Goal: Task Accomplishment & Management: Manage account settings

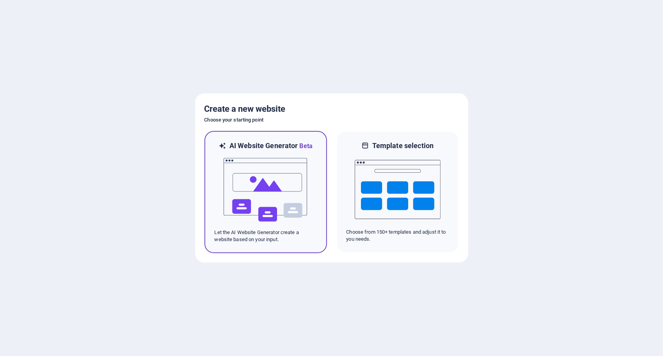
click at [294, 169] on img at bounding box center [266, 190] width 86 height 78
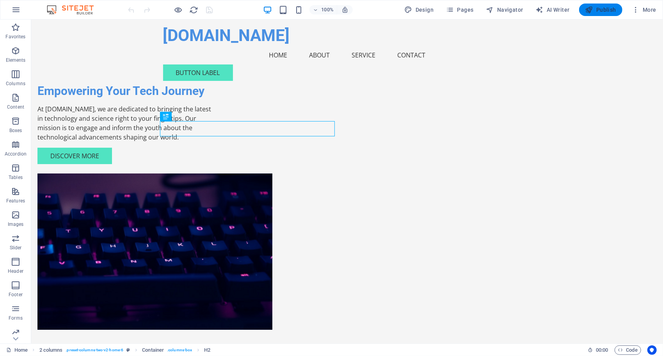
click at [610, 11] on span "Publish" at bounding box center [601, 10] width 31 height 8
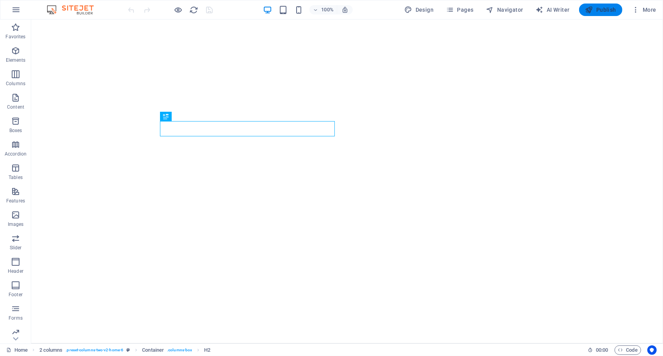
click at [601, 6] on span "Publish" at bounding box center [601, 10] width 31 height 8
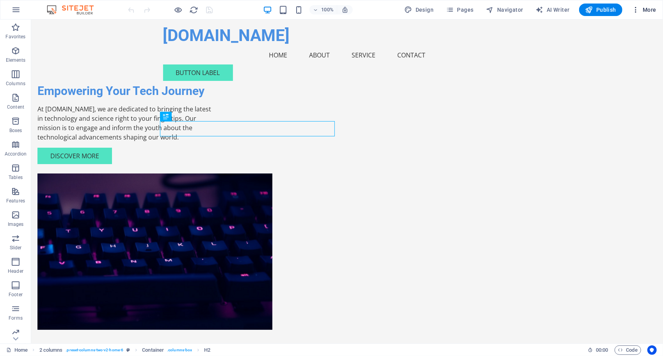
click at [636, 10] on icon "button" at bounding box center [636, 10] width 8 height 8
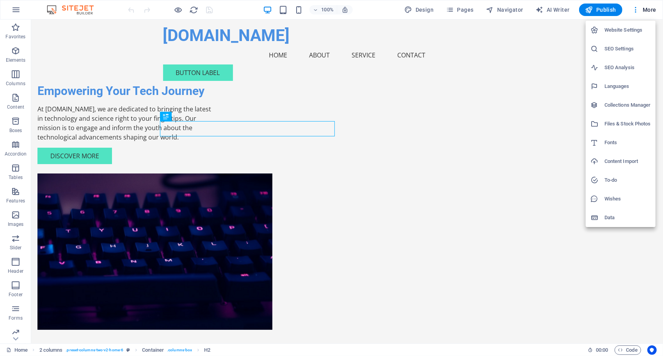
click at [552, 84] on div at bounding box center [331, 178] width 663 height 356
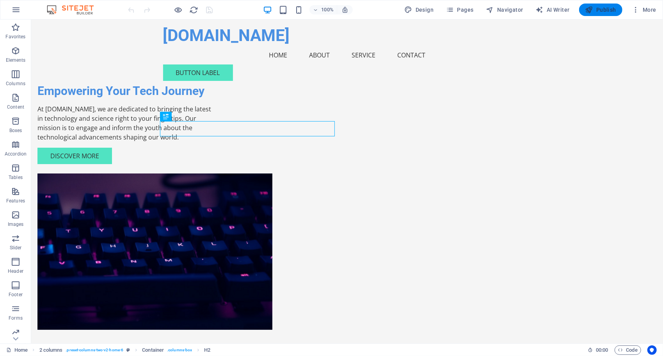
click at [602, 11] on span "Publish" at bounding box center [601, 10] width 31 height 8
click at [485, 64] on div "Button label" at bounding box center [347, 72] width 369 height 16
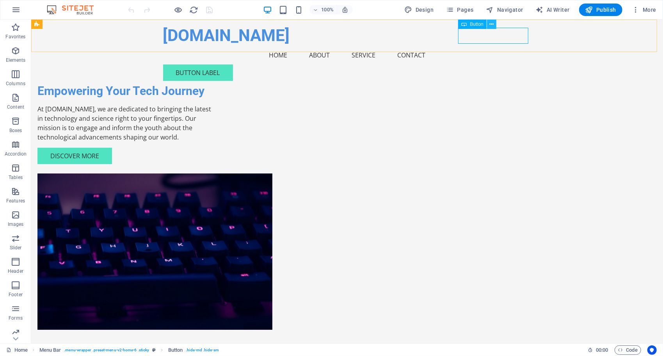
click at [490, 25] on icon at bounding box center [492, 24] width 4 height 8
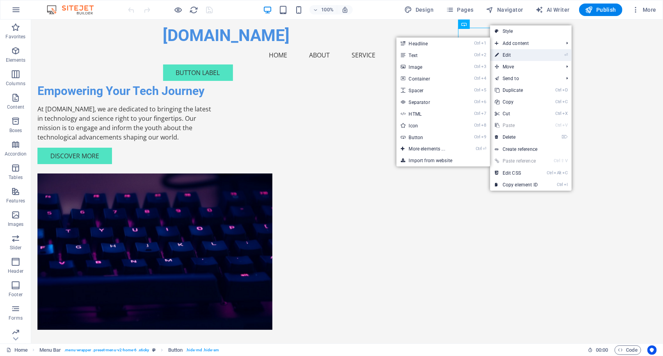
click at [514, 53] on link "⏎ Edit" at bounding box center [516, 55] width 52 height 12
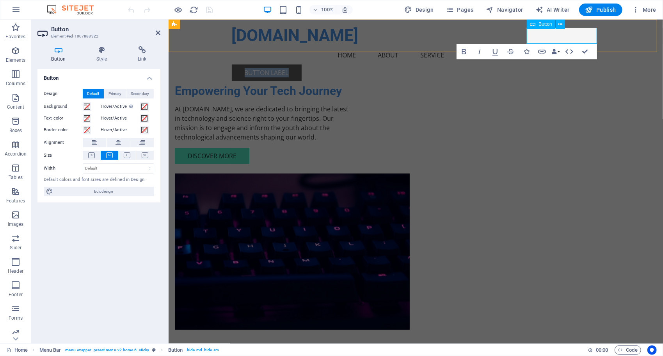
click at [301, 64] on link "Button label" at bounding box center [267, 72] width 70 height 16
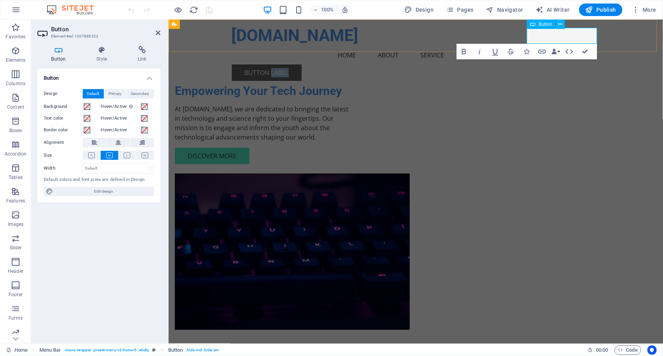
click at [301, 64] on link "Button label" at bounding box center [267, 72] width 70 height 16
click at [160, 31] on icon at bounding box center [158, 33] width 5 height 6
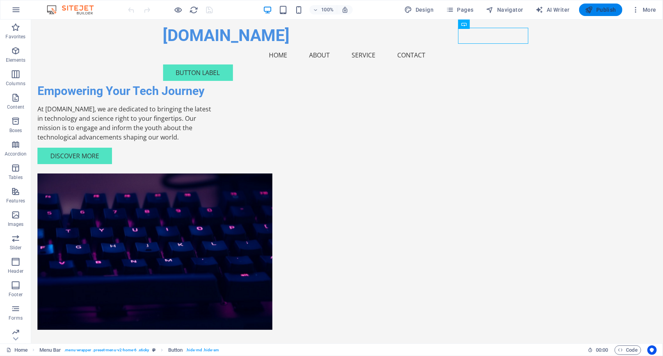
click at [593, 9] on icon "button" at bounding box center [590, 10] width 8 height 8
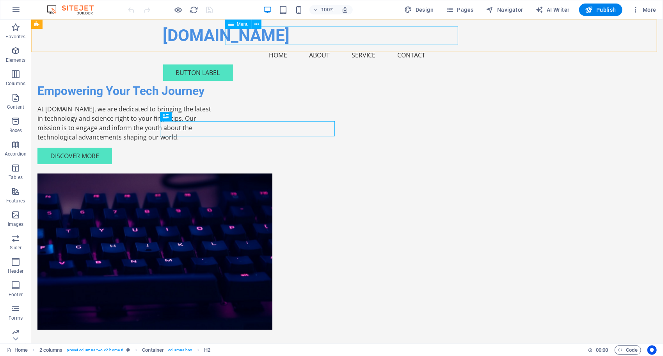
click at [313, 45] on nav "Home About Service Contact" at bounding box center [347, 54] width 369 height 19
click at [239, 25] on span "Menu" at bounding box center [243, 24] width 12 height 5
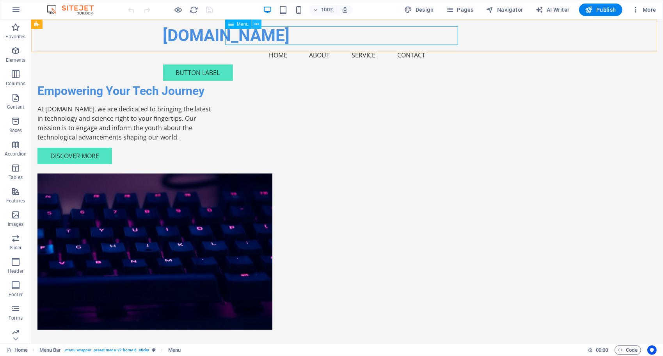
click at [258, 24] on icon at bounding box center [257, 24] width 4 height 8
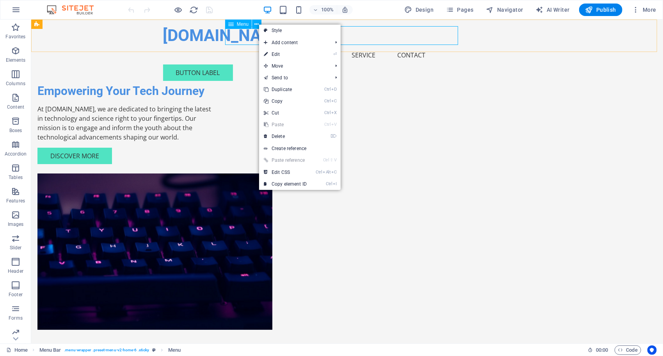
click at [237, 25] on span "Menu" at bounding box center [243, 24] width 12 height 5
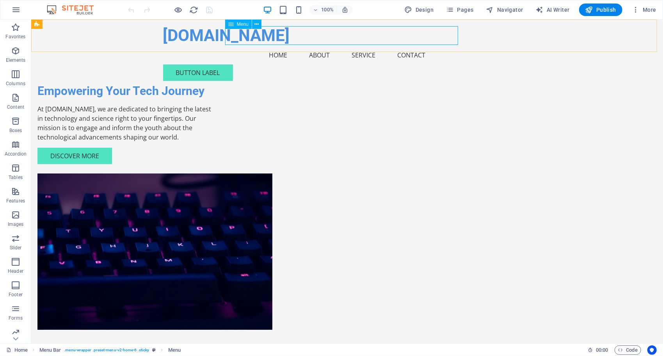
click at [231, 25] on icon at bounding box center [230, 24] width 5 height 9
click at [13, 52] on icon "button" at bounding box center [15, 50] width 9 height 9
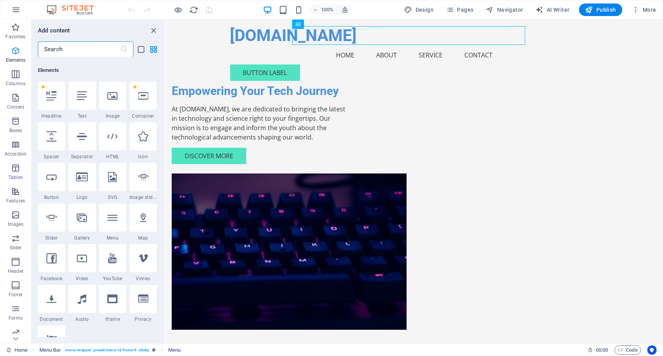
scroll to position [83, 0]
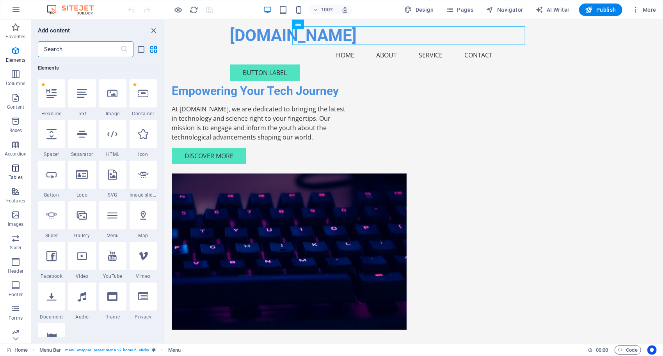
click at [17, 172] on icon "button" at bounding box center [15, 167] width 9 height 9
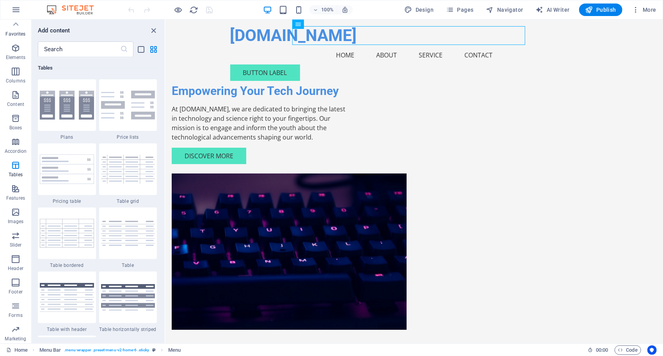
scroll to position [0, 0]
click at [380, 45] on nav "Home About Service Contact" at bounding box center [414, 54] width 369 height 19
click at [563, 64] on div "Button label" at bounding box center [414, 72] width 369 height 16
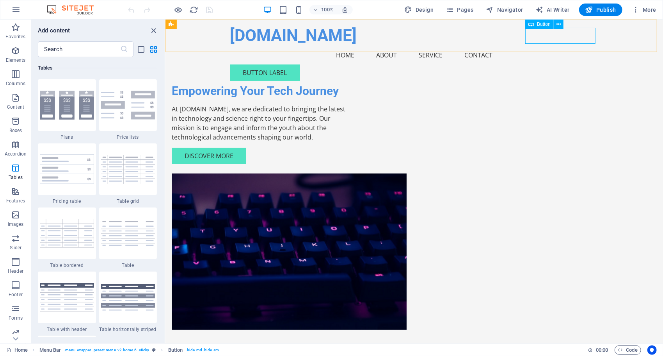
click at [544, 25] on span "Button" at bounding box center [544, 24] width 14 height 5
click at [555, 21] on button at bounding box center [558, 24] width 9 height 9
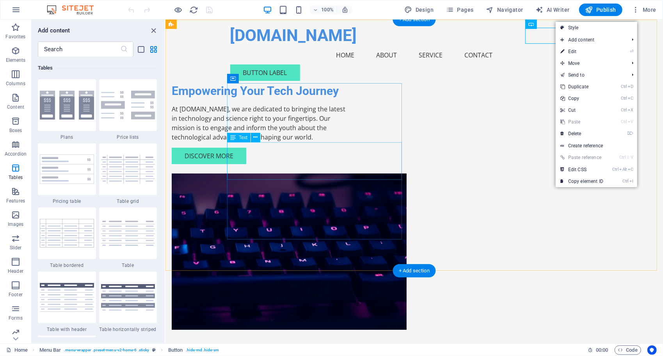
click at [346, 141] on div "At [DOMAIN_NAME], we are dedicated to bringing the latest in technology and sci…" at bounding box center [258, 122] width 175 height 37
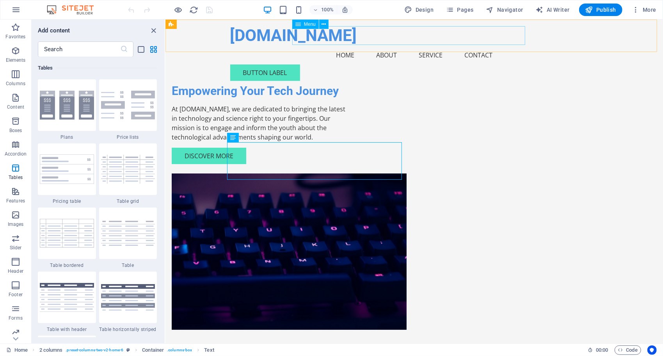
click at [339, 45] on nav "Home About Service Contact" at bounding box center [414, 54] width 369 height 19
click at [307, 25] on span "Menu" at bounding box center [310, 24] width 12 height 5
click at [321, 20] on button at bounding box center [323, 24] width 9 height 9
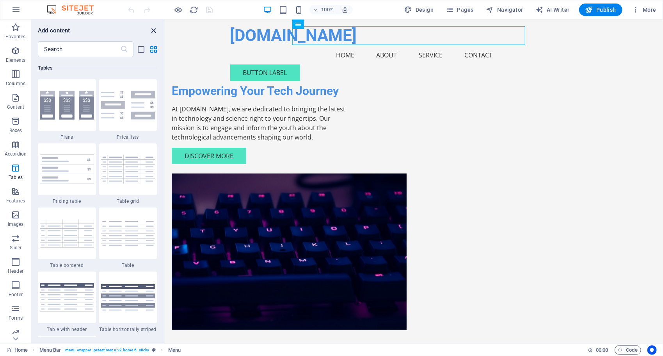
click at [153, 30] on icon "close panel" at bounding box center [154, 30] width 9 height 9
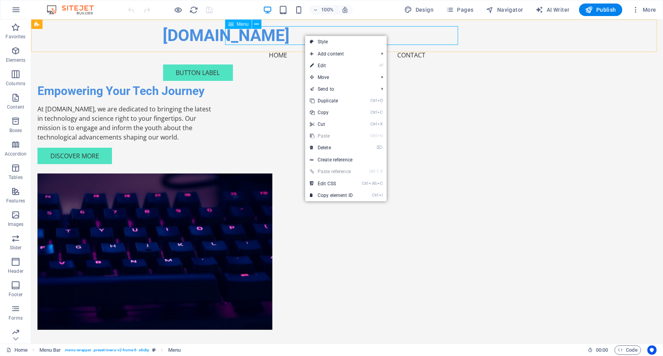
click at [314, 45] on nav "Home About Service Contact" at bounding box center [347, 54] width 369 height 19
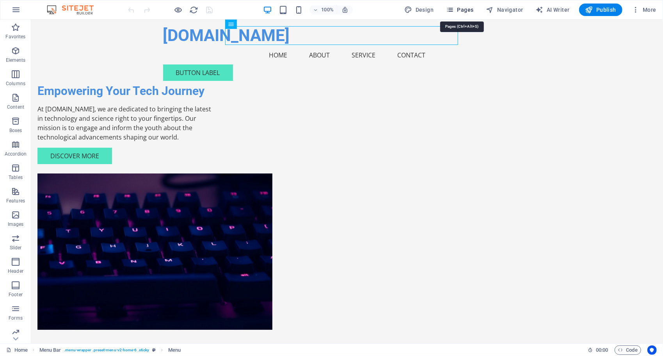
click at [467, 11] on span "Pages" at bounding box center [459, 10] width 27 height 8
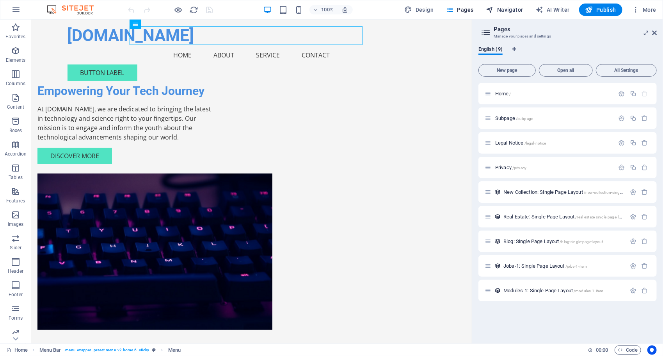
click at [518, 11] on span "Navigator" at bounding box center [504, 10] width 37 height 8
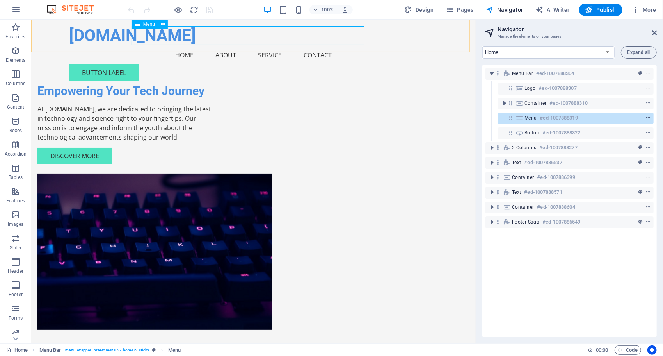
click at [649, 116] on icon "context-menu" at bounding box center [648, 117] width 5 height 5
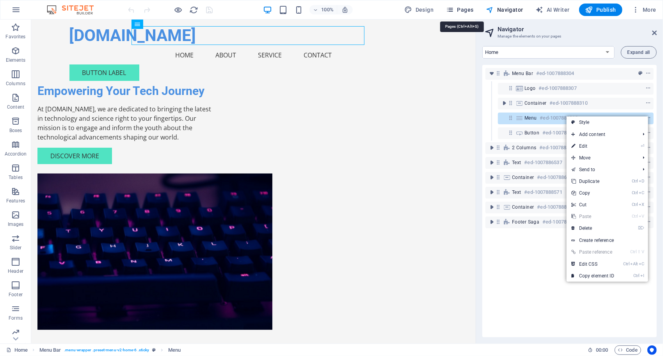
click at [472, 9] on span "Pages" at bounding box center [459, 10] width 27 height 8
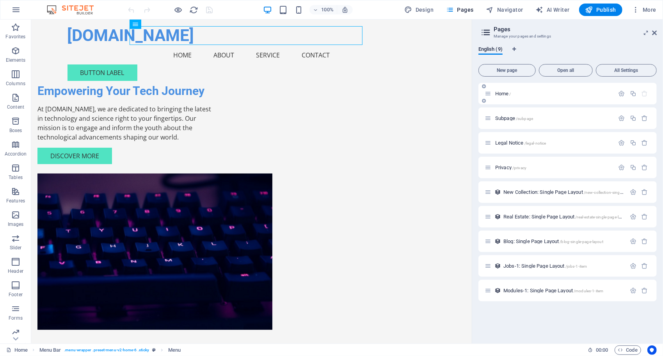
click at [503, 97] on div "Home /" at bounding box center [550, 93] width 130 height 9
click at [504, 121] on div "Subpage /subpage" at bounding box center [550, 118] width 130 height 9
click at [529, 117] on span "/subpage" at bounding box center [524, 118] width 17 height 4
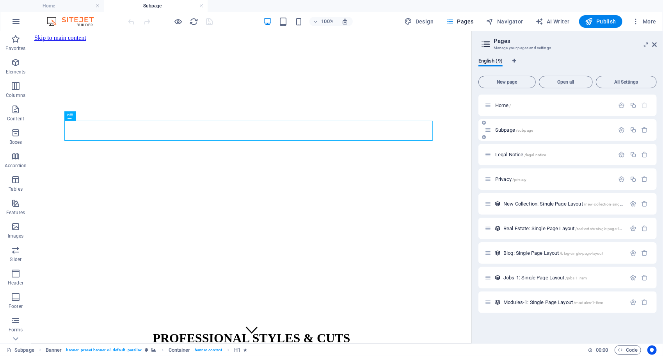
click at [528, 133] on div "Subpage /subpage" at bounding box center [550, 129] width 130 height 9
click at [532, 160] on div "Legal Notice /legal-notice" at bounding box center [568, 154] width 178 height 21
click at [523, 152] on span "Legal Notice /legal-notice" at bounding box center [520, 154] width 51 height 6
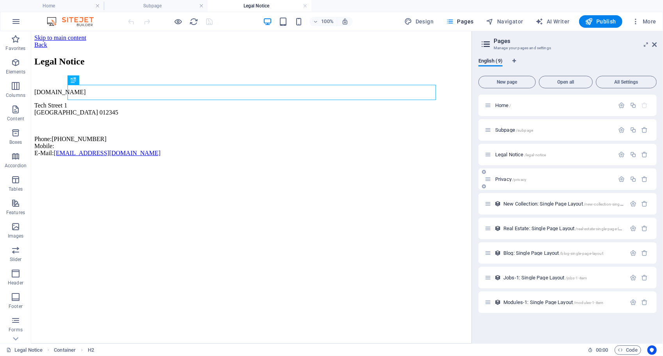
click at [504, 176] on div "Privacy /privacy" at bounding box center [550, 179] width 130 height 9
click at [530, 202] on span "New Collection: Single Page Layout /new-collection-single-page-layout" at bounding box center [574, 204] width 141 height 6
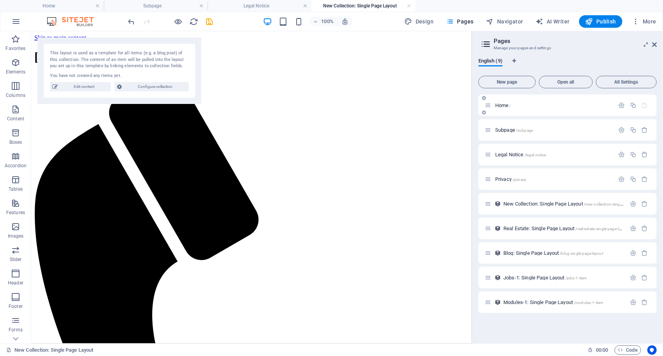
click at [504, 105] on span "Home /" at bounding box center [503, 105] width 16 height 6
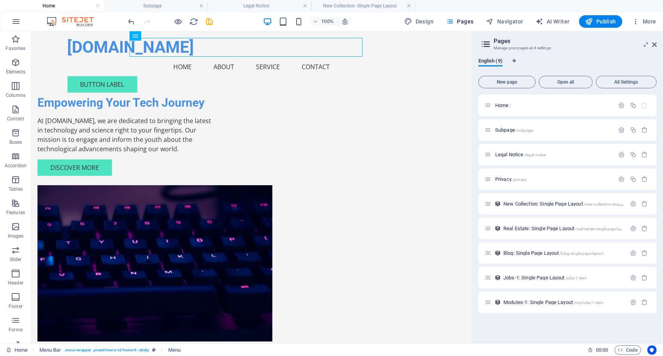
click at [490, 44] on icon at bounding box center [486, 44] width 12 height 11
click at [523, 82] on span "New page" at bounding box center [507, 82] width 50 height 5
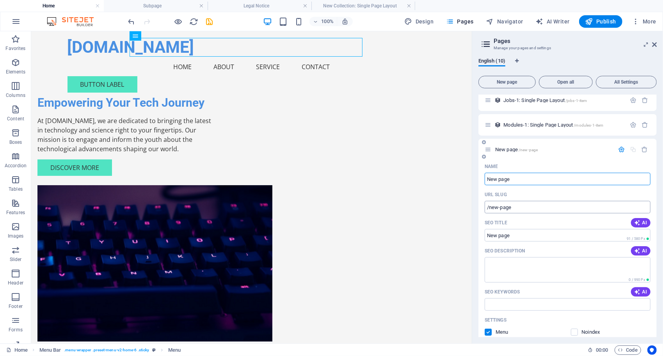
scroll to position [179, 0]
type input "T"
type input "/"
type input "Stiri G"
type input "/stiri"
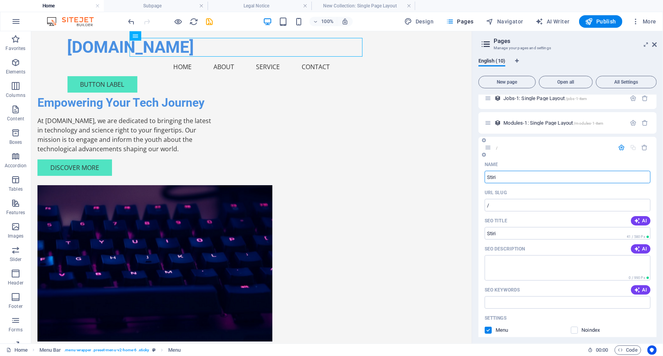
type input "Stiri"
type input "Stiri Generale"
type input "/stiri-generale"
type input "Stiri Generale"
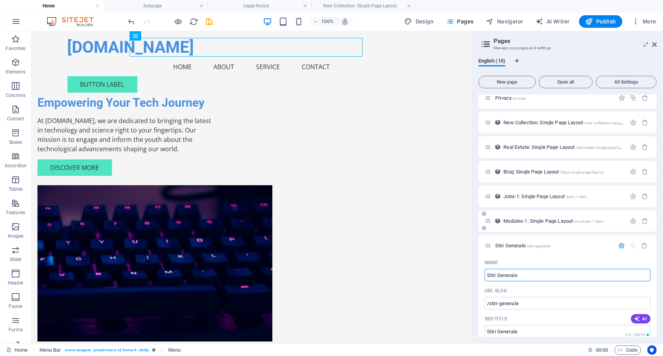
scroll to position [78, 0]
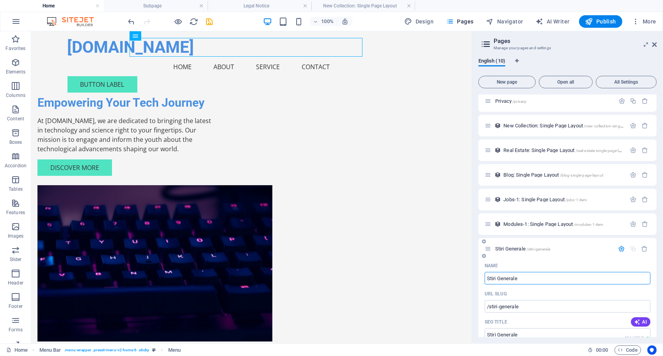
type input "Stiri Generale"
click at [511, 242] on div "Stiri Generale /stiri-generale" at bounding box center [568, 248] width 178 height 21
drag, startPoint x: 511, startPoint y: 250, endPoint x: 526, endPoint y: 101, distance: 149.6
click at [526, 101] on div "Home / Subpage /subpage Legal Notice /legal-notice Privacy /privacy New Collect…" at bounding box center [568, 279] width 178 height 526
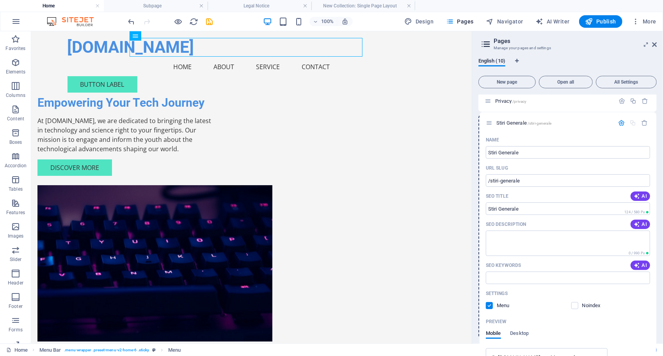
drag, startPoint x: 491, startPoint y: 248, endPoint x: 492, endPoint y: 119, distance: 128.8
click at [492, 119] on div "Home / Subpage /subpage Legal Notice /legal-notice Privacy /privacy New Collect…" at bounding box center [568, 279] width 178 height 526
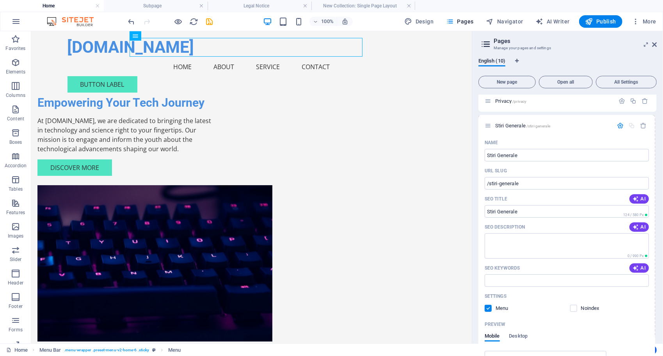
scroll to position [0, 0]
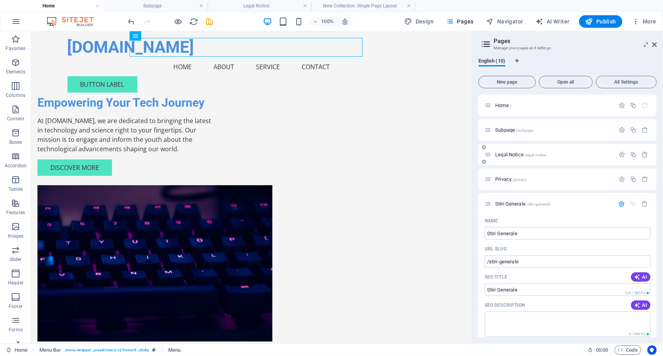
drag, startPoint x: 494, startPoint y: 205, endPoint x: 499, endPoint y: 145, distance: 59.9
click at [495, 132] on div "Home / Subpage /subpage Legal Notice /legal-notice Privacy /privacy Stiri Gener…" at bounding box center [568, 357] width 178 height 526
drag, startPoint x: 507, startPoint y: 204, endPoint x: 507, endPoint y: 178, distance: 25.8
click at [507, 178] on div "Home / Subpage /subpage Legal Notice /legal-notice Privacy /privacy Stiri Gener…" at bounding box center [568, 357] width 178 height 526
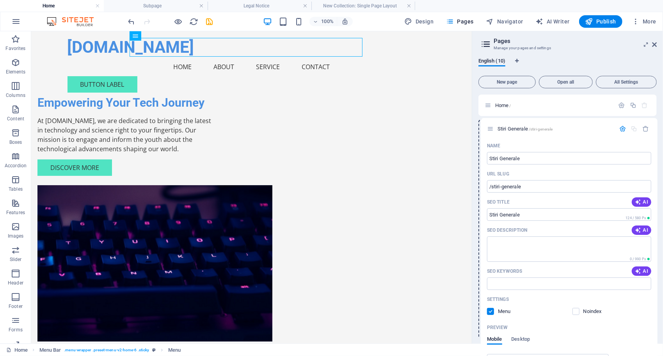
drag, startPoint x: 488, startPoint y: 206, endPoint x: 491, endPoint y: 127, distance: 78.9
click at [491, 127] on div "Home / Subpage /subpage Legal Notice /legal-notice Privacy /privacy Stiri Gener…" at bounding box center [568, 357] width 178 height 526
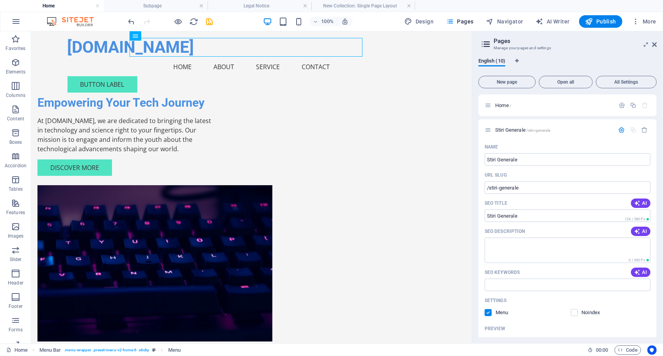
click at [522, 59] on div "English (10)" at bounding box center [568, 65] width 178 height 15
click at [518, 60] on icon "Language Tabs" at bounding box center [518, 61] width 4 height 5
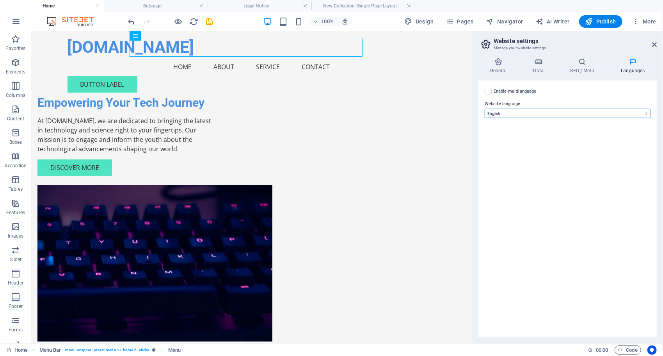
click at [518, 115] on select "Abkhazian Afar Afrikaans Akan Albanian Amharic Arabic Aragonese Armenian Assame…" at bounding box center [568, 113] width 166 height 9
select select "131"
click at [485, 109] on select "Abkhazian Afar Afrikaans Akan Albanian Amharic Arabic Aragonese Armenian Assame…" at bounding box center [568, 113] width 166 height 9
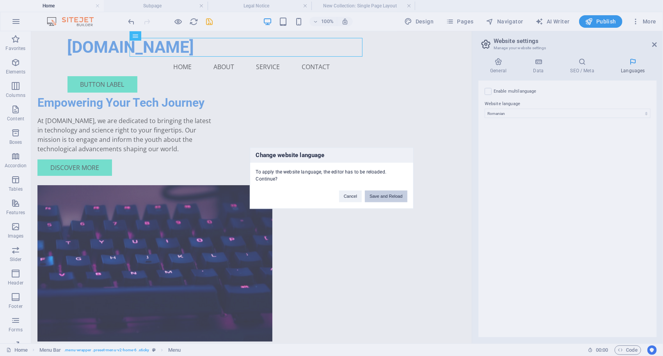
click at [386, 191] on button "Save and Reload" at bounding box center [386, 196] width 42 height 12
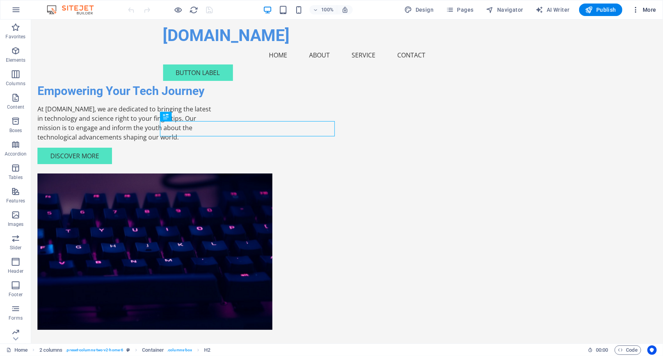
click at [638, 9] on icon "button" at bounding box center [636, 10] width 8 height 8
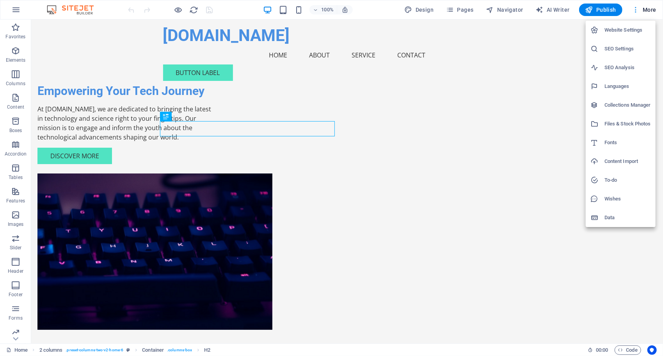
click at [638, 9] on div at bounding box center [331, 178] width 663 height 356
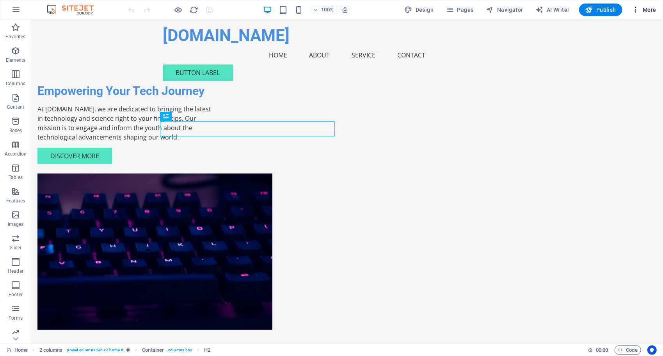
click at [633, 11] on icon "button" at bounding box center [636, 10] width 8 height 8
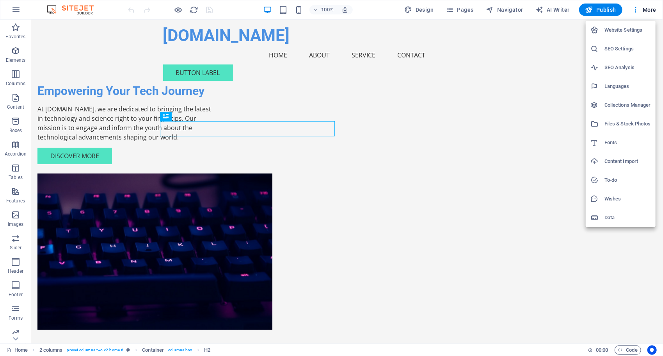
click at [357, 67] on div at bounding box center [331, 178] width 663 height 356
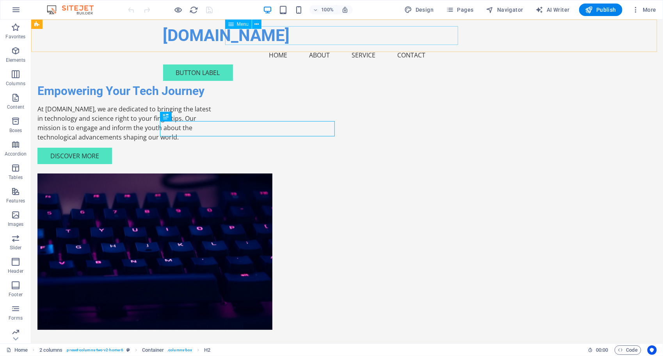
click at [373, 45] on nav "Home About Service Contact" at bounding box center [347, 54] width 369 height 19
click at [345, 45] on nav "Home About Service Contact" at bounding box center [347, 54] width 369 height 19
click at [273, 45] on nav "Home About Service Contact" at bounding box center [347, 54] width 369 height 19
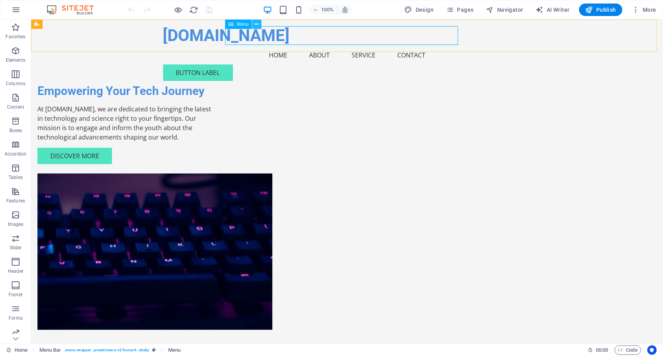
click at [256, 23] on icon at bounding box center [257, 24] width 4 height 8
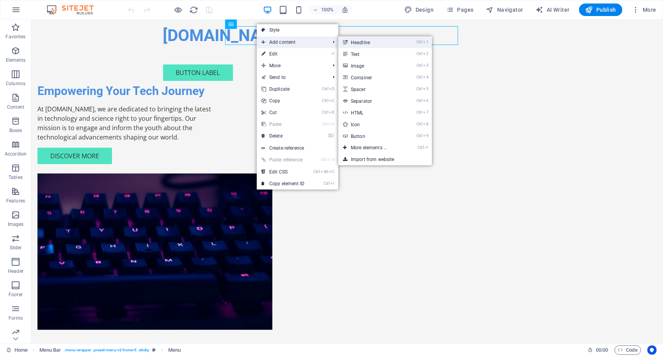
click at [413, 37] on li "Ctrl 1 Headline" at bounding box center [385, 42] width 94 height 12
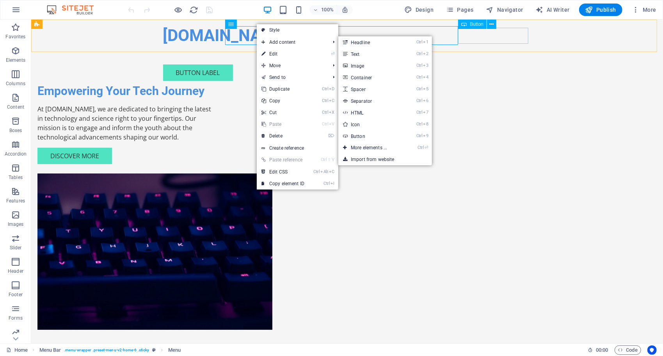
click at [476, 64] on div "Button label" at bounding box center [347, 72] width 369 height 16
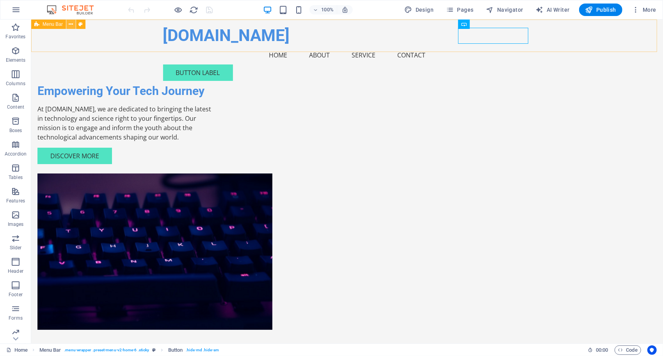
click at [75, 23] on button at bounding box center [70, 24] width 9 height 9
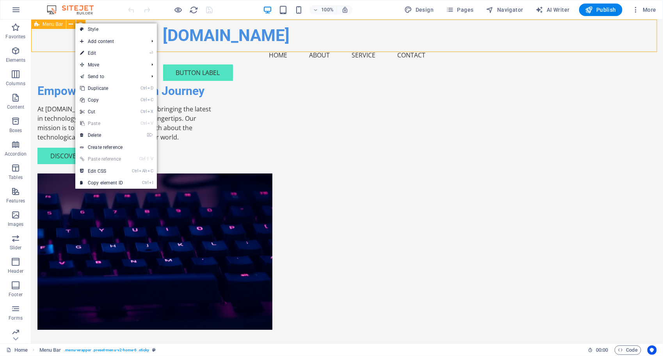
click at [64, 21] on div "Menu Bar" at bounding box center [48, 24] width 35 height 9
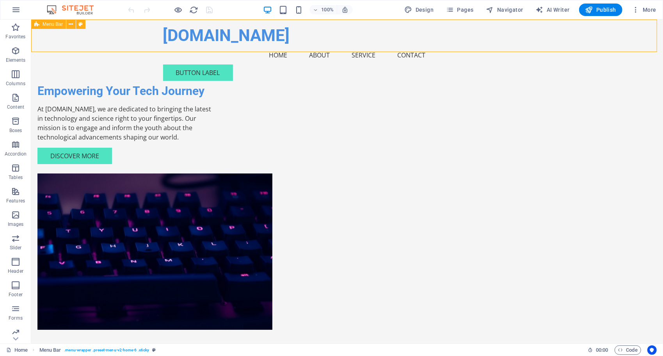
click at [44, 20] on div "Menu Bar" at bounding box center [48, 24] width 35 height 9
click at [34, 25] on div "Menu Bar" at bounding box center [48, 24] width 35 height 9
click at [38, 25] on icon at bounding box center [36, 24] width 5 height 9
drag, startPoint x: 74, startPoint y: 44, endPoint x: 121, endPoint y: 30, distance: 49.2
drag, startPoint x: 121, startPoint y: 30, endPoint x: 123, endPoint y: 50, distance: 19.7
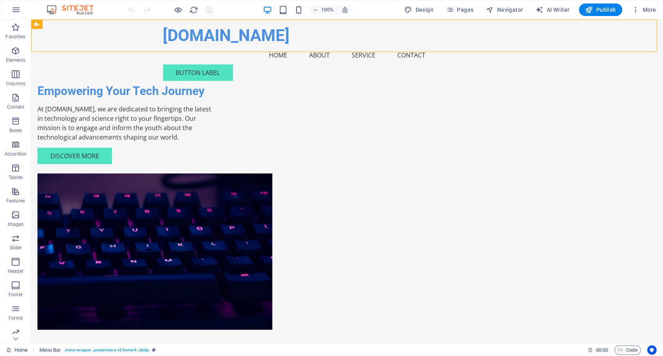
click at [123, 50] on div "live4it.ro Menu Home About Service Contact Button label" at bounding box center [347, 53] width 632 height 68
click at [166, 47] on div "live4it.ro Menu Home About Service Contact Button label" at bounding box center [347, 53] width 632 height 68
click at [578, 32] on div "live4it.ro Menu Home About Service Contact Button label" at bounding box center [347, 53] width 632 height 68
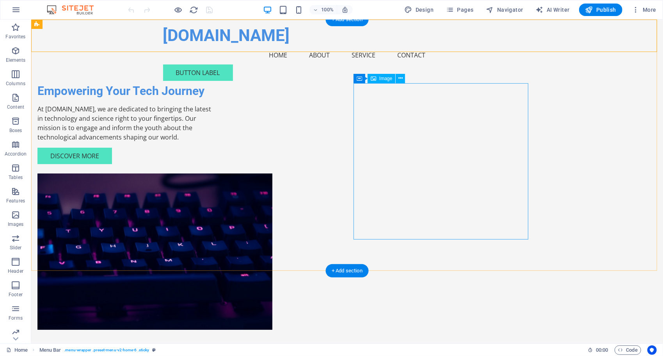
click at [212, 173] on figure at bounding box center [124, 251] width 175 height 156
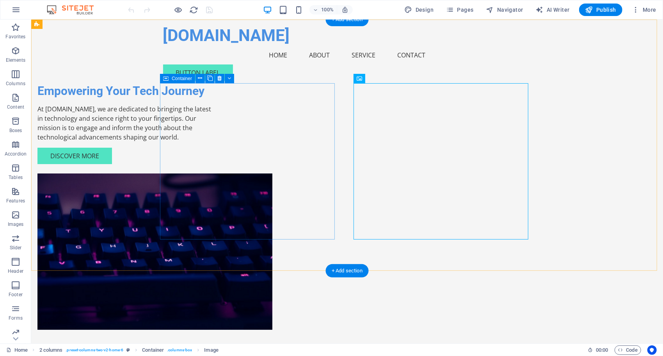
click at [212, 98] on div "Empowering Your Tech Journey" at bounding box center [124, 90] width 175 height 15
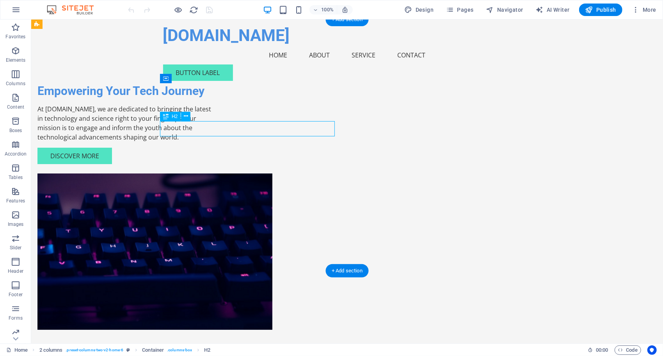
click at [212, 98] on div "Empowering Your Tech Journey" at bounding box center [124, 90] width 175 height 15
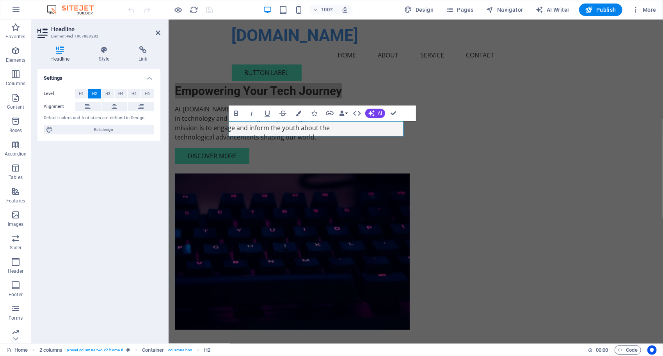
click at [161, 36] on aside "Headline Element #ed-1007888283 Headline Style Link Settings Level H1 H2 H3 H4 …" at bounding box center [99, 182] width 137 height 324
click at [162, 30] on aside "Headline Element #ed-1007888283 Headline Style Link Settings Level H1 H2 H3 H4 …" at bounding box center [99, 182] width 137 height 324
click at [158, 33] on icon at bounding box center [158, 33] width 5 height 6
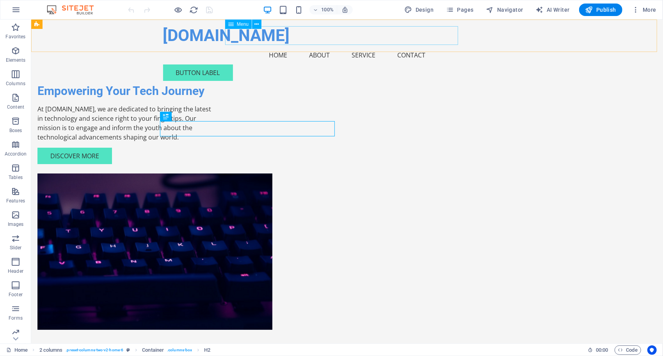
click at [401, 45] on nav "Home About Service Contact" at bounding box center [347, 54] width 369 height 19
select select
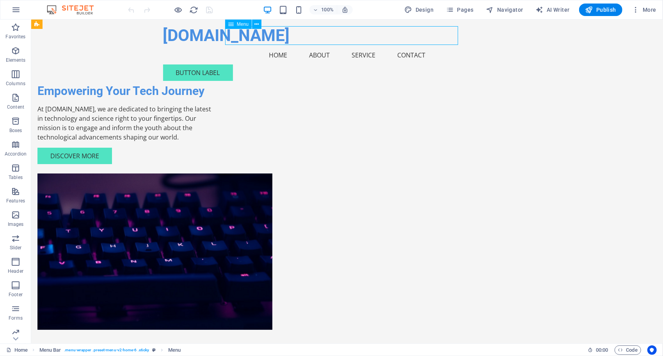
select select
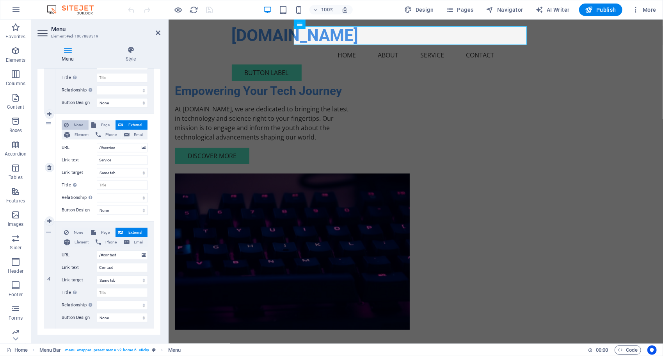
scroll to position [256, 0]
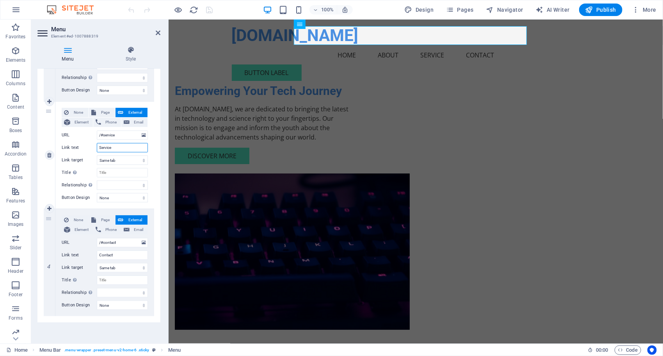
click at [128, 144] on input "Service" at bounding box center [122, 147] width 51 height 9
click at [124, 161] on select "New tab Same tab Overlay" at bounding box center [122, 159] width 51 height 9
select select "blank"
click at [97, 155] on select "New tab Same tab Overlay" at bounding box center [122, 159] width 51 height 9
select select
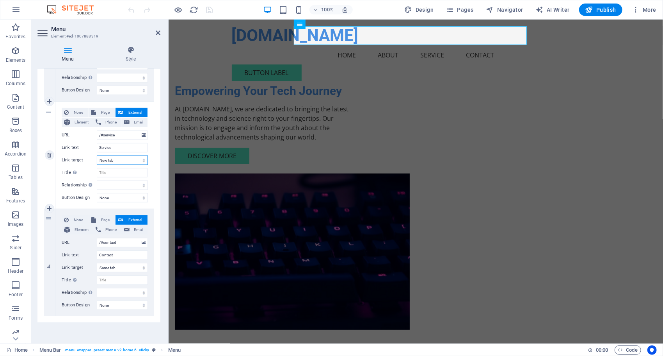
select select
click at [131, 159] on select "New tab Same tab Overlay" at bounding box center [122, 159] width 51 height 9
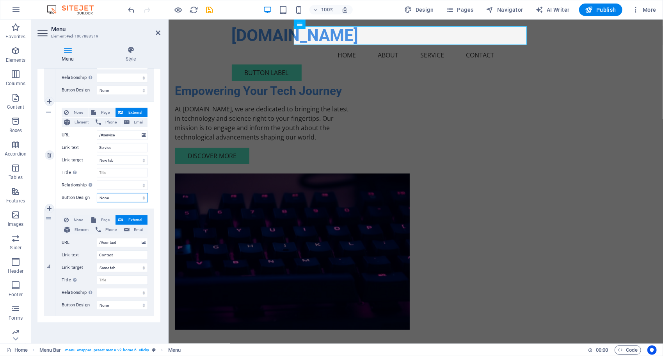
click at [120, 193] on select "None Default Primary Secondary" at bounding box center [122, 197] width 51 height 9
click at [160, 33] on aside "Menu Element #ed-1007888319 Menu Style Menu Auto Custom Create custom menu item…" at bounding box center [99, 182] width 137 height 324
drag, startPoint x: 160, startPoint y: 34, endPoint x: 127, endPoint y: 14, distance: 37.6
click at [160, 34] on icon at bounding box center [158, 33] width 5 height 6
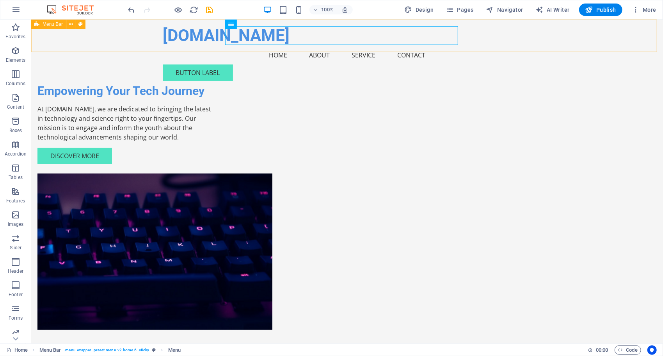
click at [359, 45] on nav "Home About Service Contact" at bounding box center [347, 54] width 369 height 19
click at [351, 45] on nav "Home About Service Contact" at bounding box center [347, 54] width 369 height 19
click at [247, 23] on span "Menu" at bounding box center [243, 24] width 12 height 5
click at [255, 24] on icon at bounding box center [257, 24] width 4 height 8
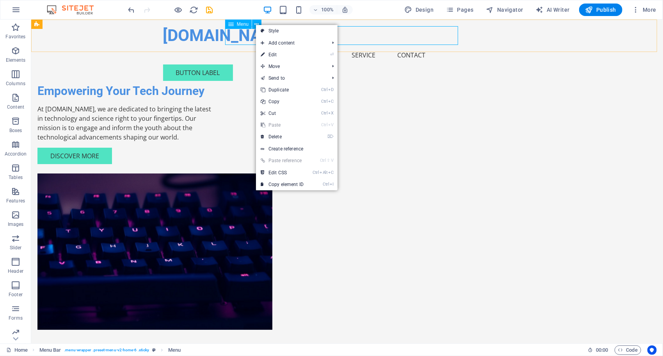
click at [240, 21] on div "Menu" at bounding box center [238, 24] width 27 height 9
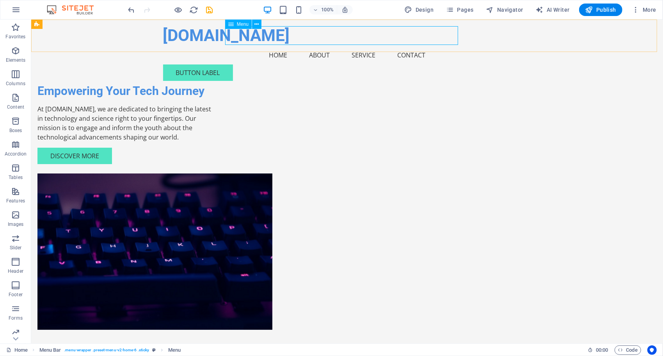
click at [231, 25] on icon at bounding box center [230, 24] width 5 height 9
click at [243, 27] on div "Menu" at bounding box center [238, 24] width 27 height 9
select select
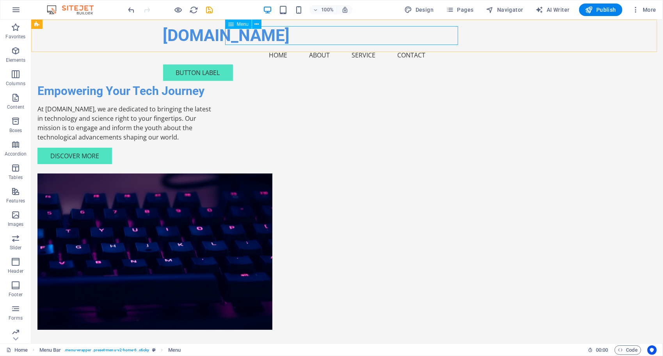
select select
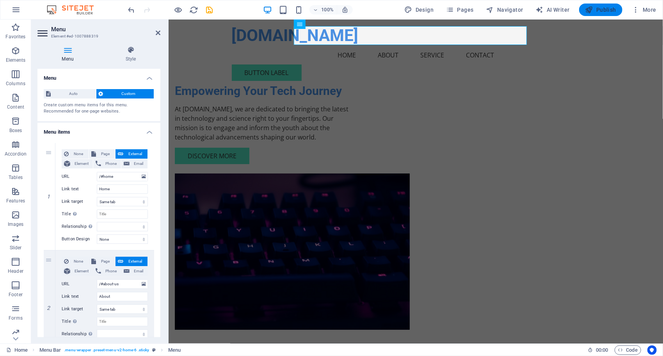
click at [595, 7] on span "Publish" at bounding box center [601, 10] width 31 height 8
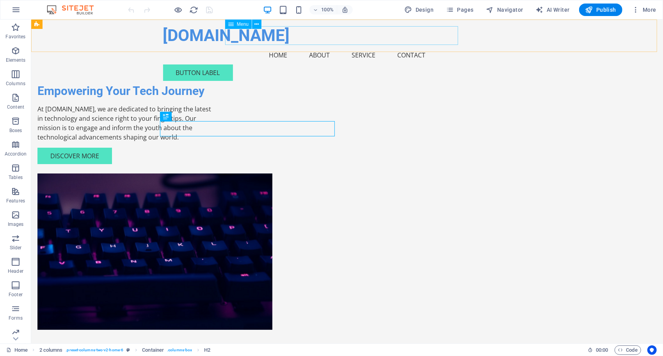
click at [351, 45] on nav "Home About Service Contact" at bounding box center [347, 54] width 369 height 19
click at [234, 23] on div "Menu" at bounding box center [238, 24] width 27 height 9
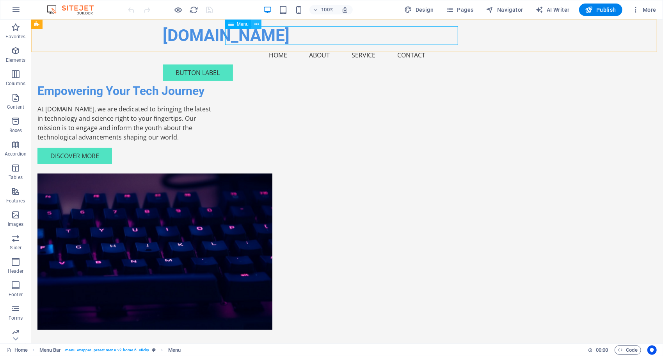
click at [260, 24] on button at bounding box center [256, 24] width 9 height 9
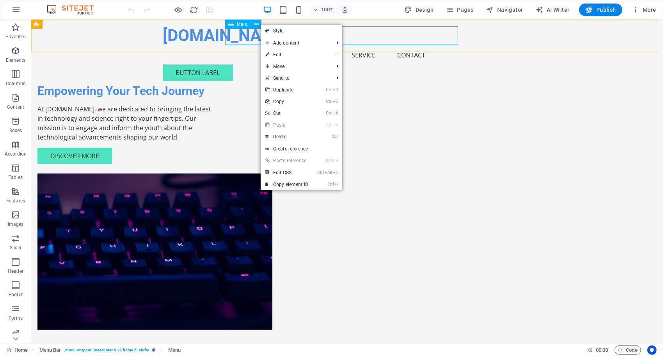
click at [244, 26] on span "Menu" at bounding box center [243, 24] width 12 height 5
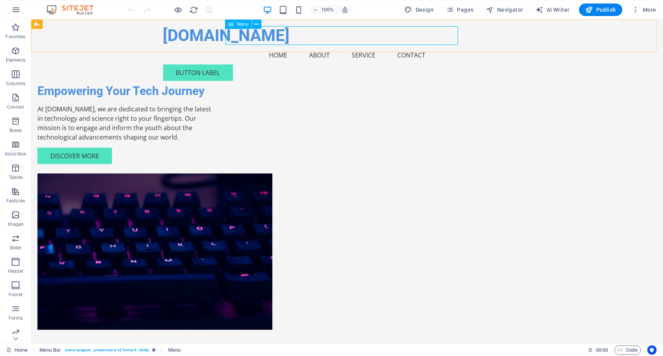
click at [376, 45] on nav "Home About Service Contact" at bounding box center [347, 54] width 369 height 19
select select
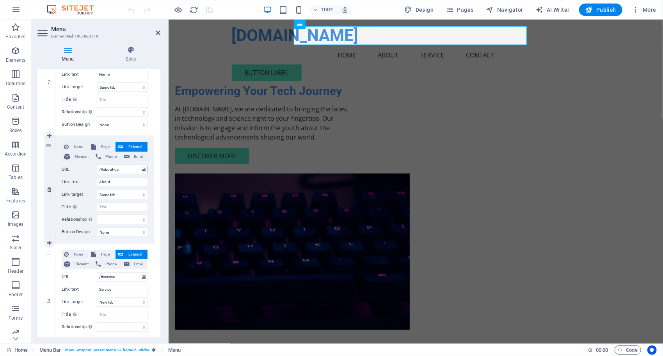
scroll to position [117, 0]
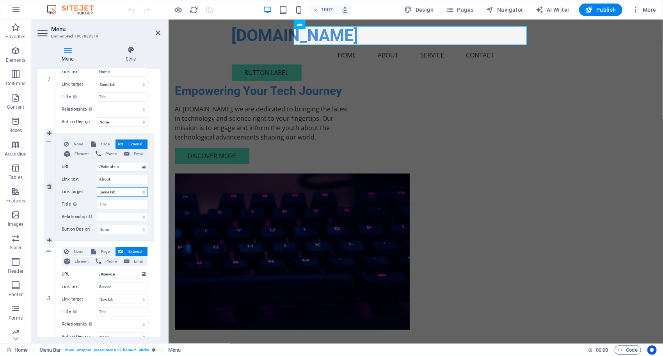
click at [131, 189] on select "New tab Same tab Overlay" at bounding box center [122, 191] width 51 height 9
click at [97, 187] on select "New tab Same tab Overlay" at bounding box center [122, 191] width 51 height 9
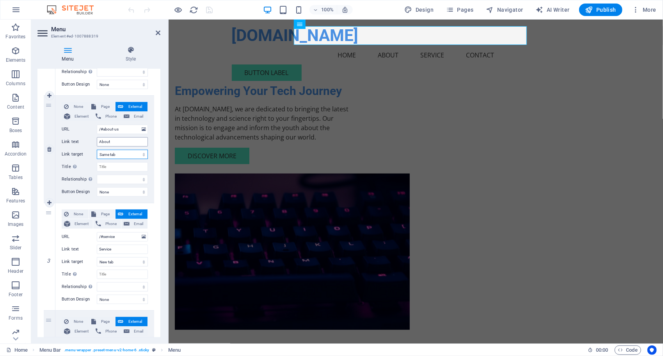
scroll to position [156, 0]
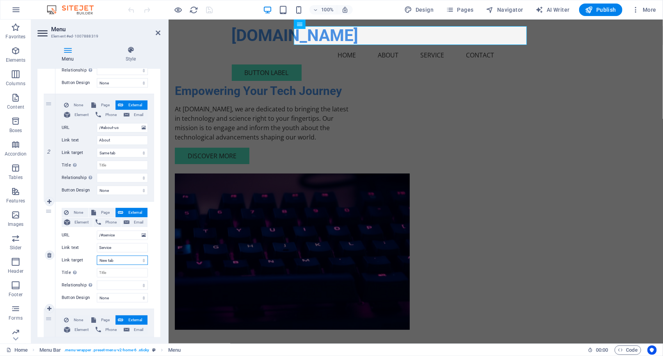
click at [111, 258] on select "New tab Same tab Overlay" at bounding box center [122, 259] width 51 height 9
select select
click at [97, 255] on select "New tab Same tab Overlay" at bounding box center [122, 259] width 51 height 9
select select
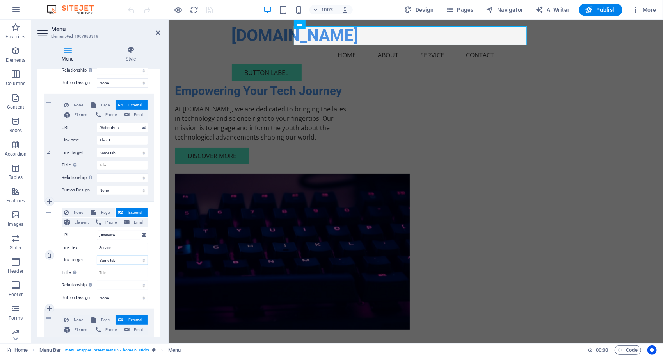
select select
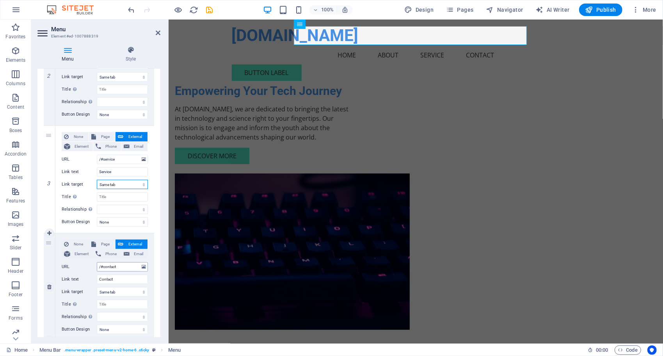
scroll to position [234, 0]
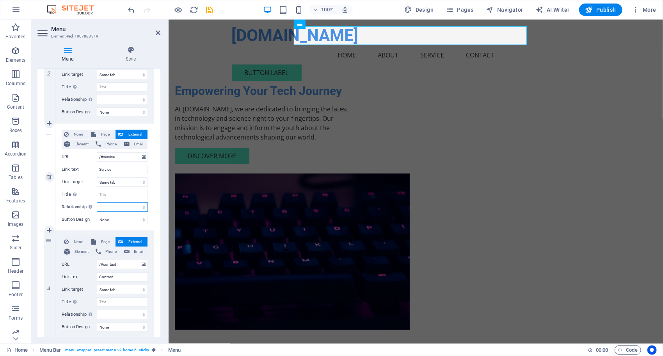
click at [123, 207] on select "alternate author bookmark external help license next nofollow noreferrer noopen…" at bounding box center [122, 206] width 51 height 9
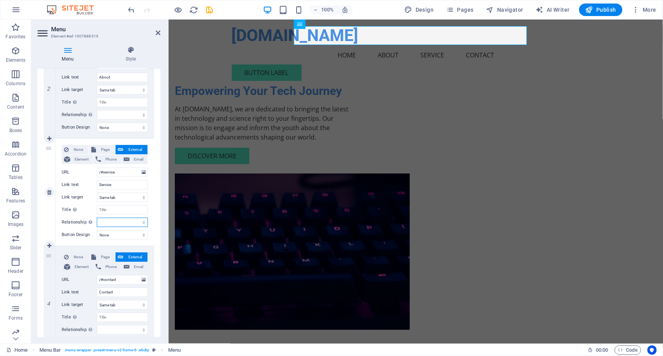
scroll to position [217, 0]
click at [103, 151] on span "Page" at bounding box center [105, 151] width 14 height 9
select select
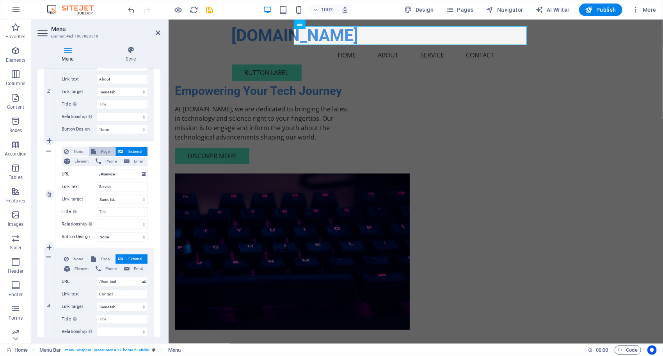
select select
click at [122, 172] on select "Home Stiri Generale Subpage Legal Notice Privacy" at bounding box center [122, 173] width 51 height 9
select select "1"
click at [97, 169] on select "Home Stiri Generale Subpage Legal Notice Privacy" at bounding box center [122, 173] width 51 height 9
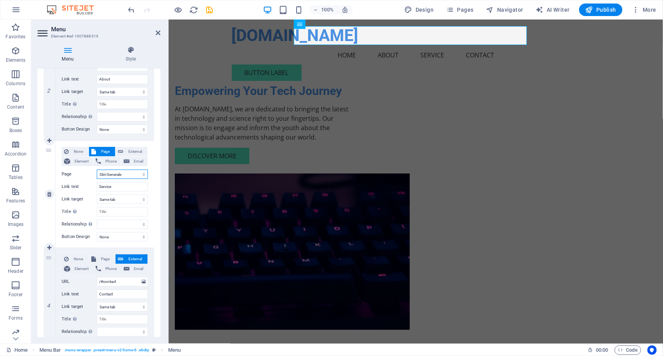
select select
drag, startPoint x: 118, startPoint y: 186, endPoint x: 61, endPoint y: 181, distance: 56.4
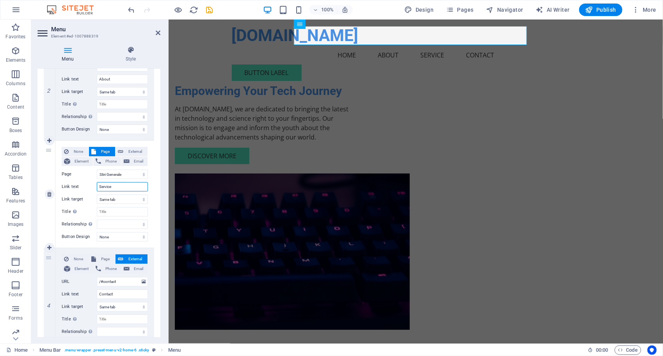
click at [61, 181] on div "None Page External Element Phone Email Page Home Stiri Generale Subpage Legal N…" at bounding box center [104, 194] width 99 height 107
type input "Stiri Generale"
select select
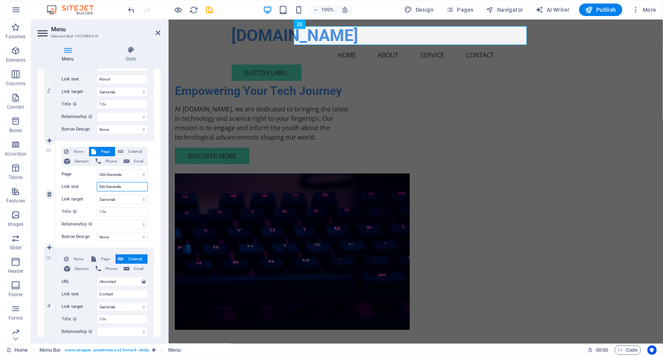
select select
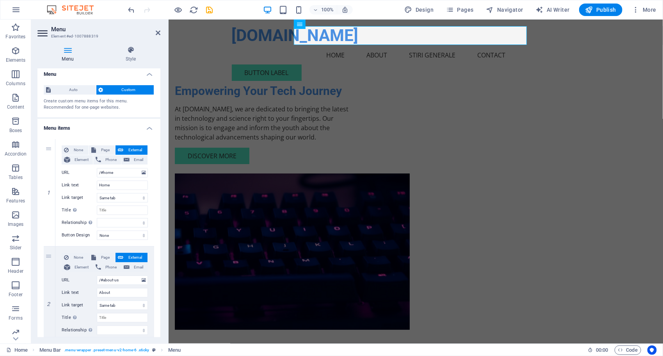
scroll to position [0, 0]
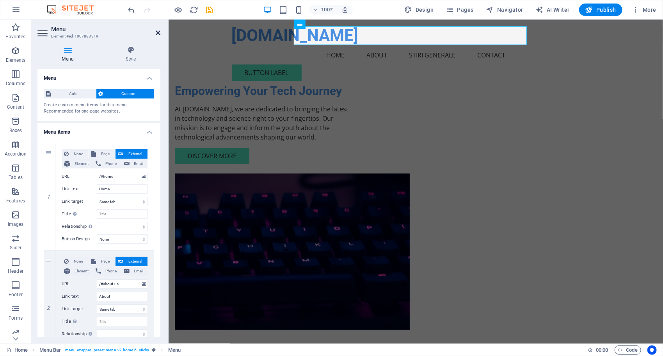
type input "Stiri Generale"
click at [157, 33] on icon at bounding box center [158, 33] width 5 height 6
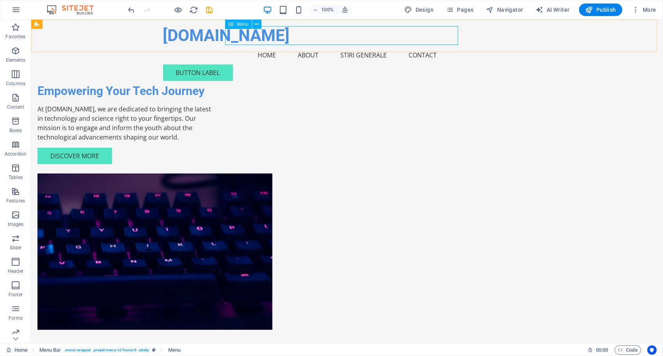
click at [363, 45] on nav "Home About Stiri Generale Contact" at bounding box center [347, 54] width 369 height 19
click at [464, 11] on span "Pages" at bounding box center [459, 10] width 27 height 8
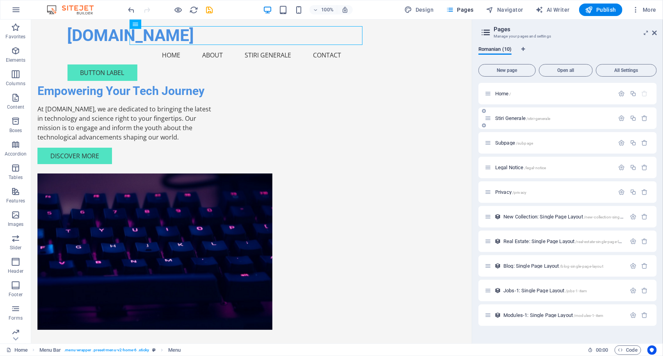
click at [517, 118] on span "Stiri Generale /stiri-generale" at bounding box center [522, 118] width 55 height 6
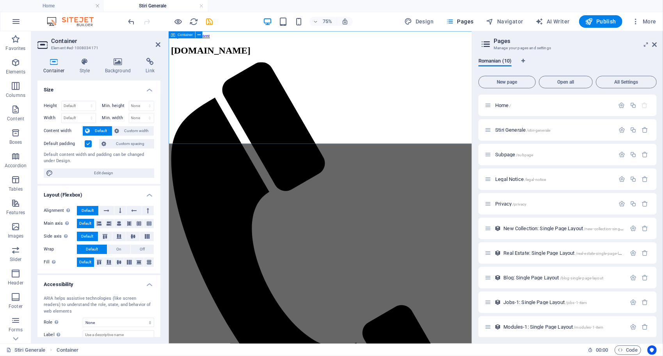
click at [87, 71] on h4 "Style" at bounding box center [86, 66] width 25 height 16
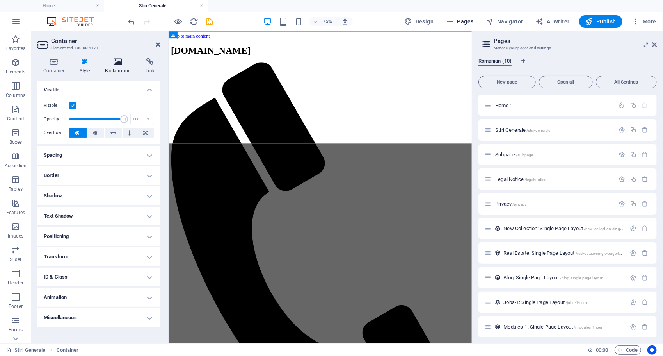
click at [118, 66] on h4 "Background" at bounding box center [119, 66] width 41 height 16
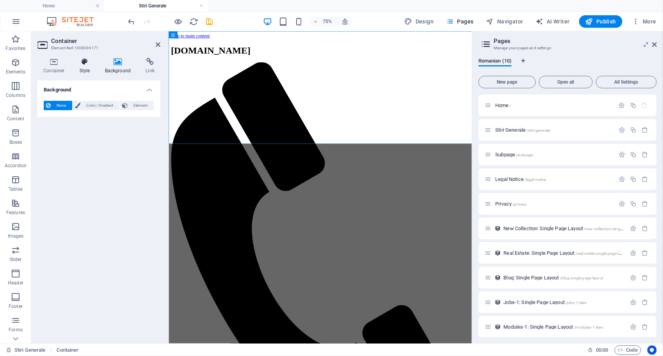
click at [93, 67] on h4 "Style" at bounding box center [86, 66] width 25 height 16
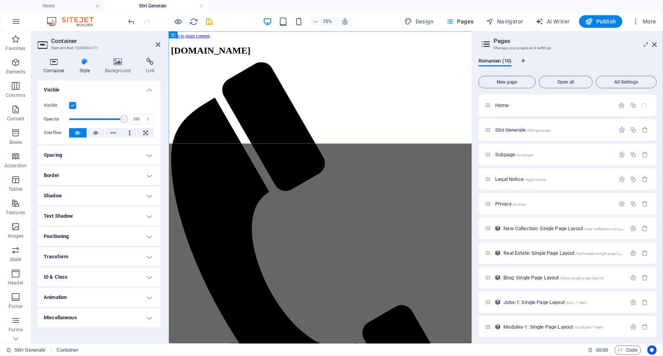
click at [51, 68] on h4 "Container" at bounding box center [55, 66] width 36 height 16
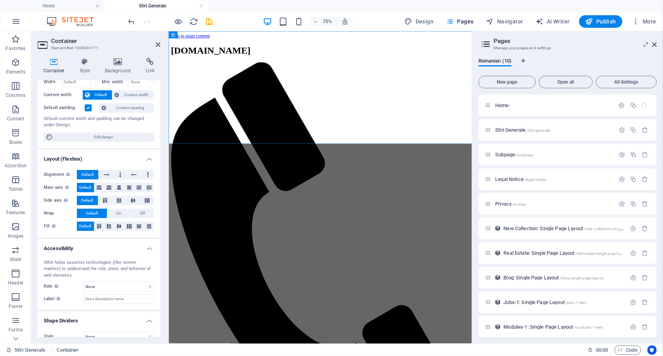
scroll to position [39, 0]
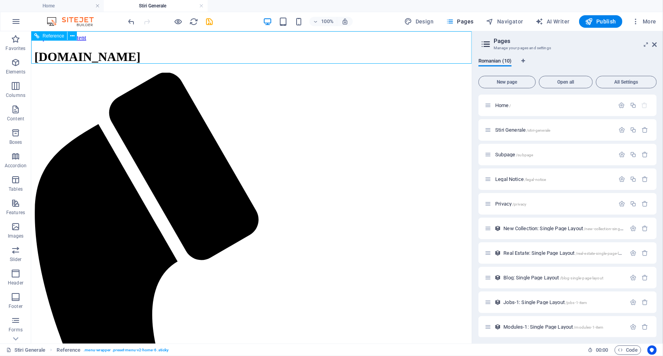
drag, startPoint x: 60, startPoint y: 120, endPoint x: 87, endPoint y: 91, distance: 39.5
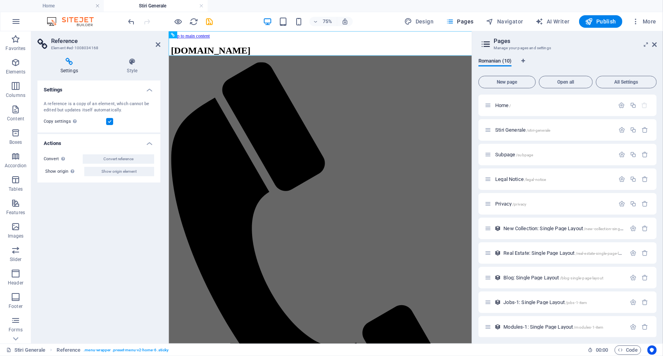
click at [73, 69] on h4 "Settings" at bounding box center [70, 66] width 67 height 16
click at [128, 61] on icon at bounding box center [132, 62] width 56 height 8
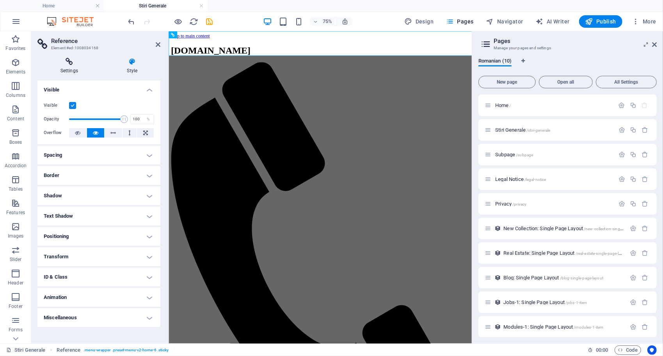
click at [66, 62] on icon at bounding box center [69, 62] width 64 height 8
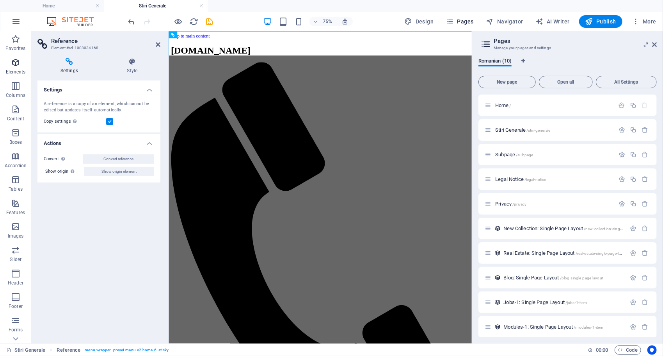
click at [20, 63] on icon "button" at bounding box center [15, 62] width 9 height 9
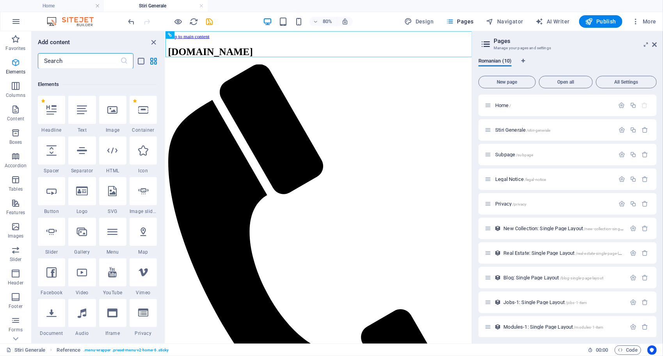
scroll to position [83, 0]
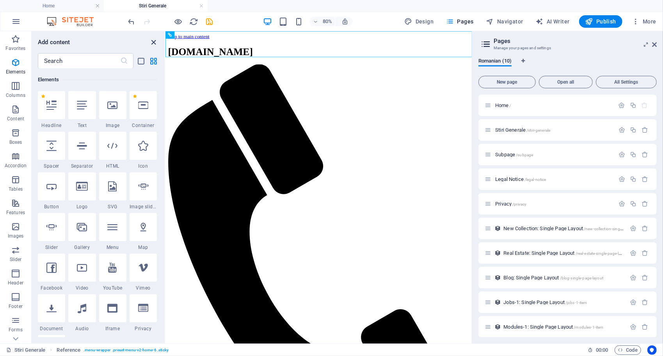
drag, startPoint x: 156, startPoint y: 41, endPoint x: 121, endPoint y: 15, distance: 43.3
click at [156, 41] on icon "close panel" at bounding box center [154, 42] width 9 height 9
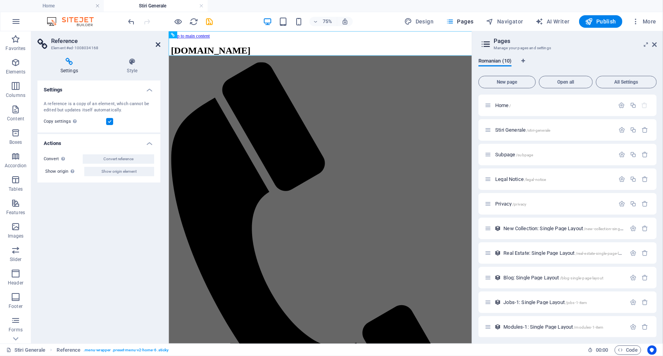
click at [156, 45] on icon at bounding box center [158, 44] width 5 height 6
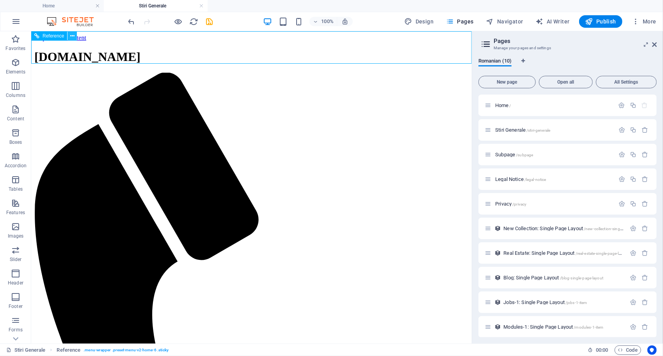
click at [72, 35] on icon at bounding box center [72, 36] width 4 height 8
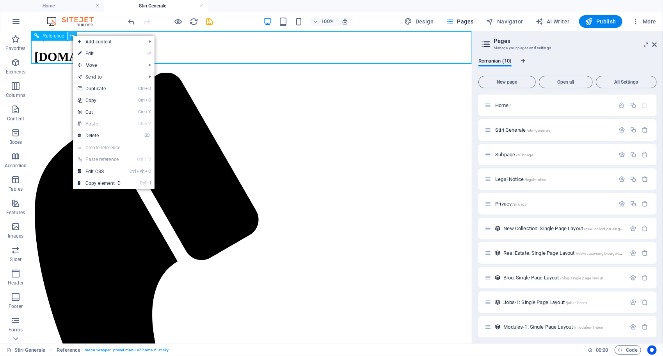
click at [72, 35] on icon at bounding box center [72, 36] width 4 height 8
click at [60, 36] on span "Reference" at bounding box center [53, 36] width 21 height 5
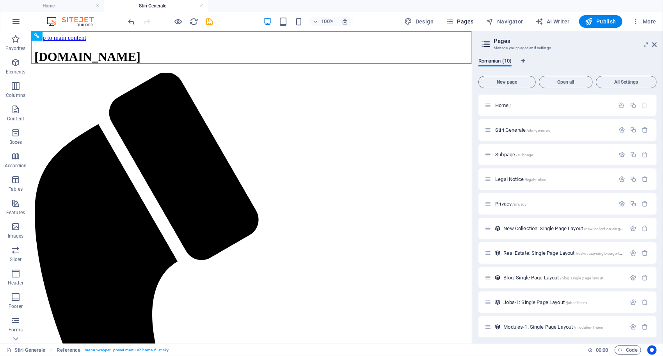
click at [657, 43] on aside "Pages Manage your pages and settings Romanian (10) New page Open all All Settin…" at bounding box center [567, 187] width 191 height 312
click at [654, 42] on icon at bounding box center [654, 44] width 5 height 6
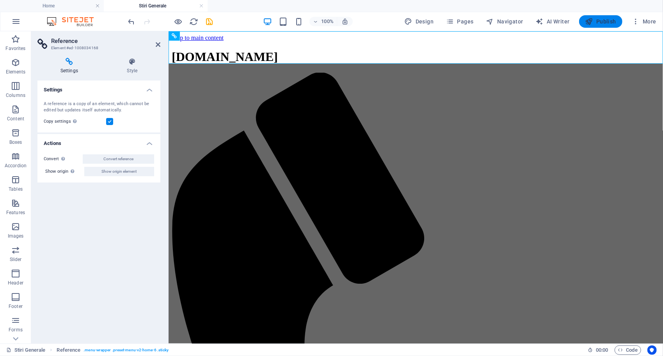
click at [597, 21] on span "Publish" at bounding box center [601, 22] width 31 height 8
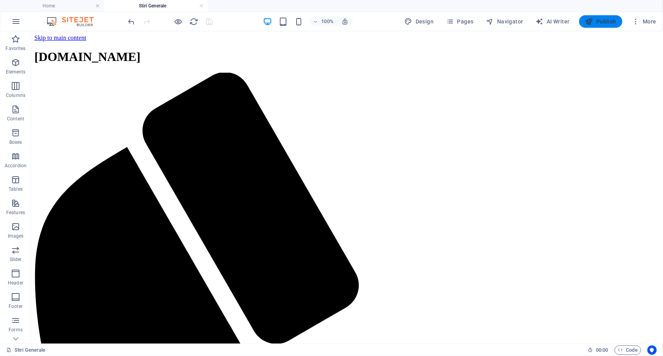
click at [603, 20] on span "Publish" at bounding box center [601, 22] width 31 height 8
click at [601, 20] on span "Publish" at bounding box center [601, 22] width 31 height 8
